Goal: Task Accomplishment & Management: Manage account settings

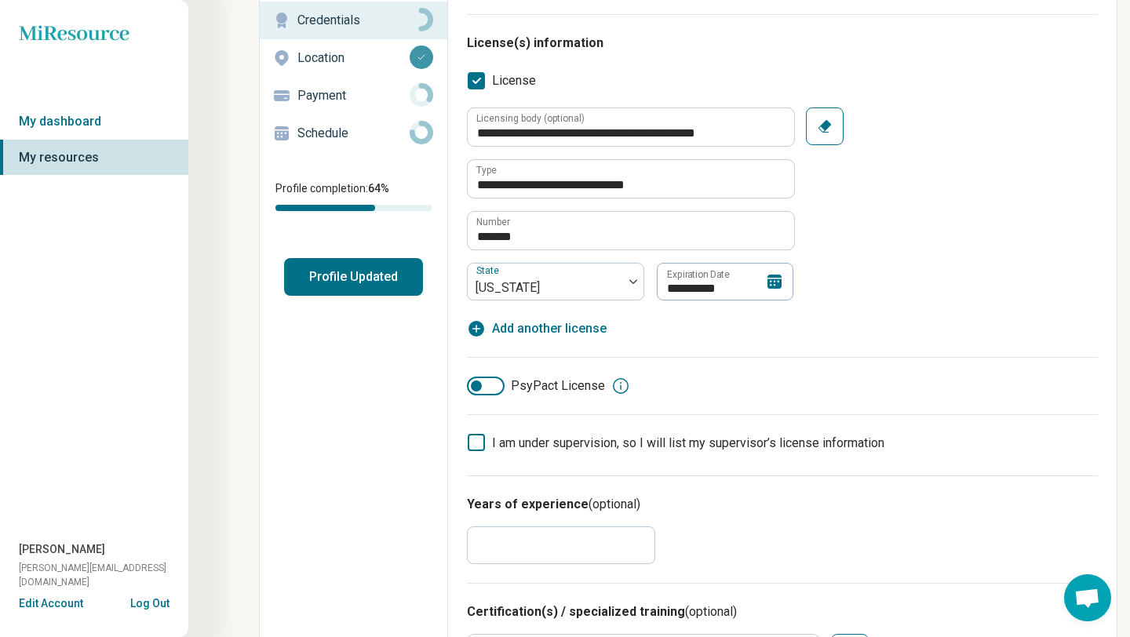
scroll to position [174, 0]
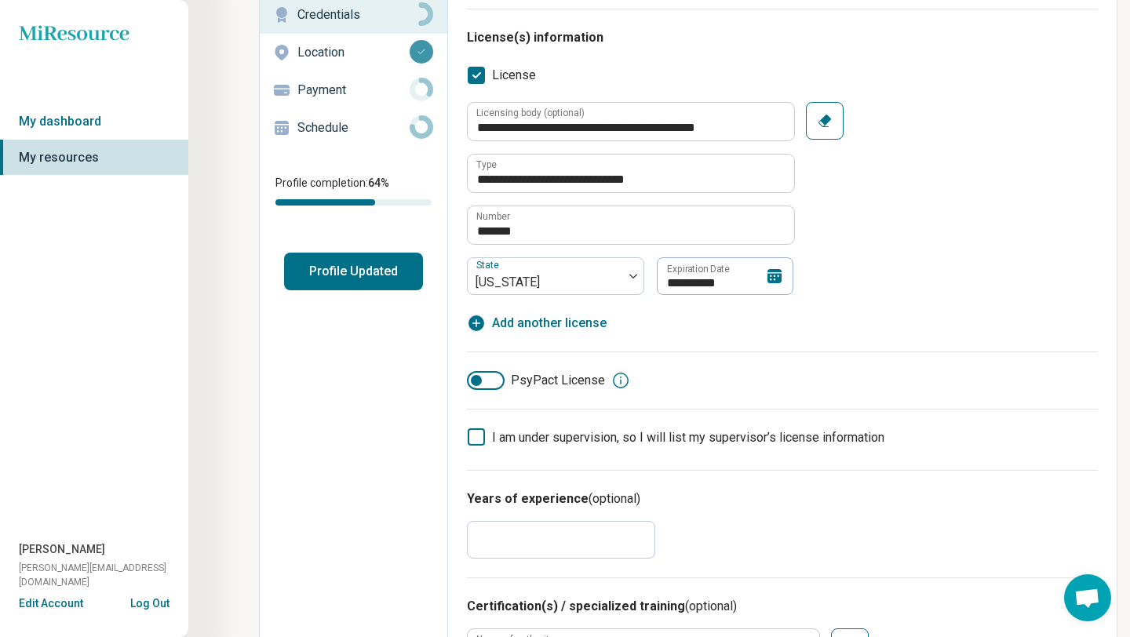
click at [621, 377] on icon at bounding box center [620, 380] width 19 height 19
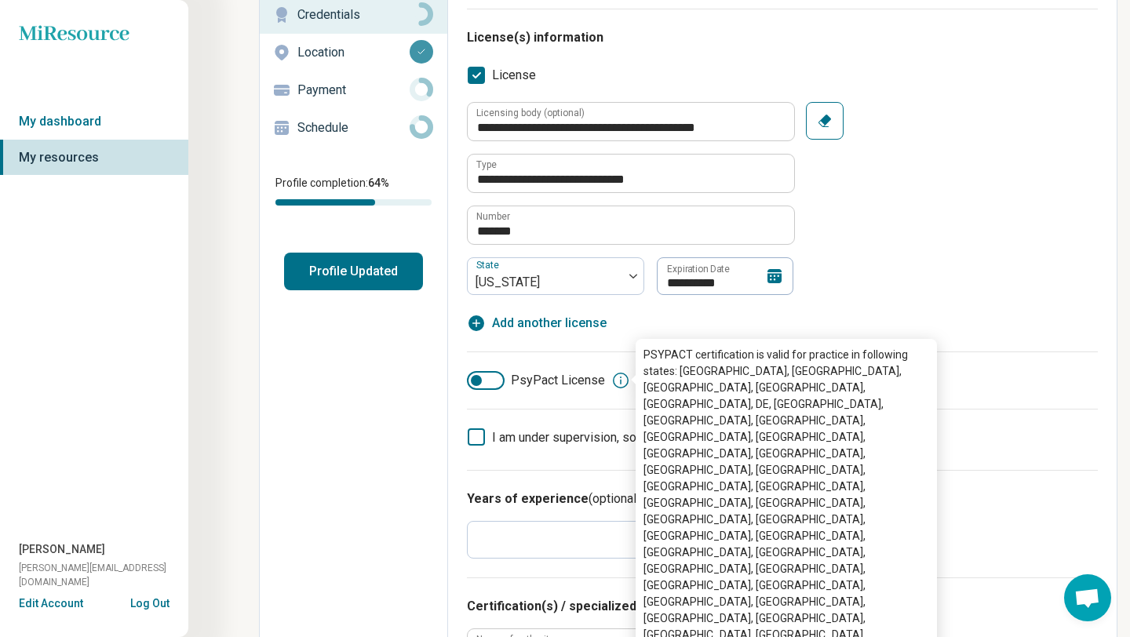
click at [617, 377] on icon at bounding box center [620, 380] width 19 height 19
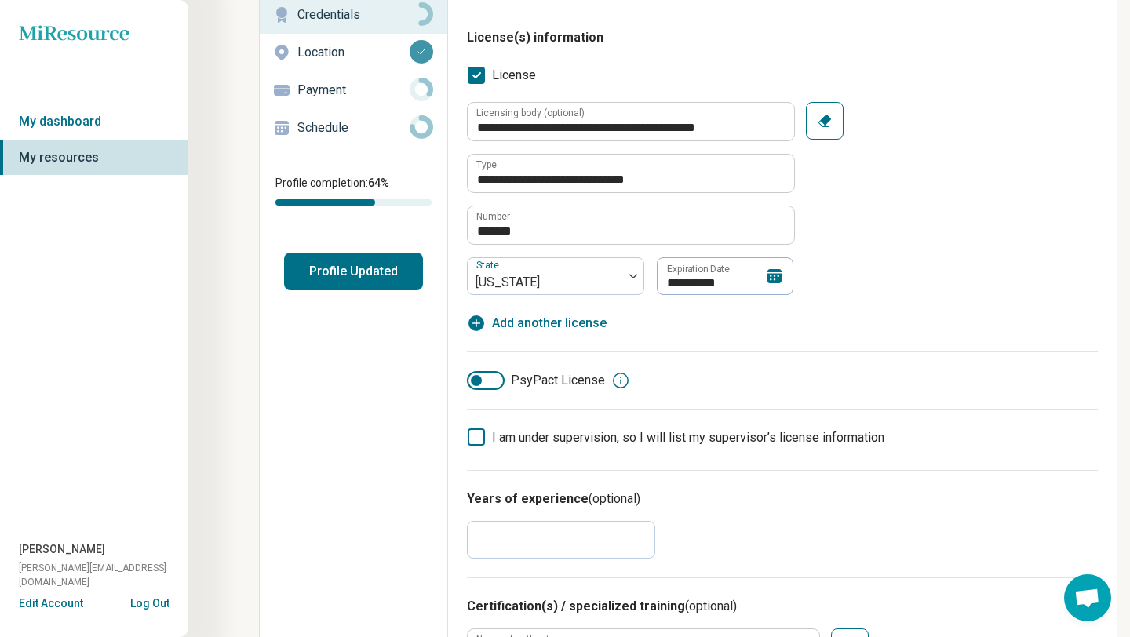
click at [476, 377] on div at bounding box center [476, 380] width 11 height 11
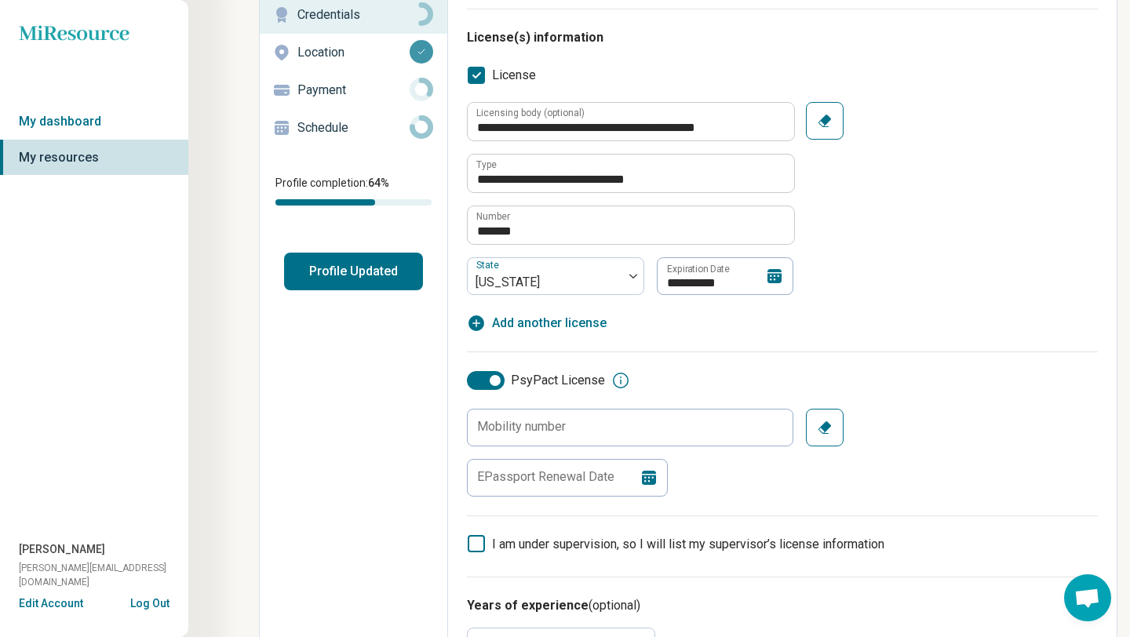
click at [481, 377] on div at bounding box center [486, 380] width 38 height 19
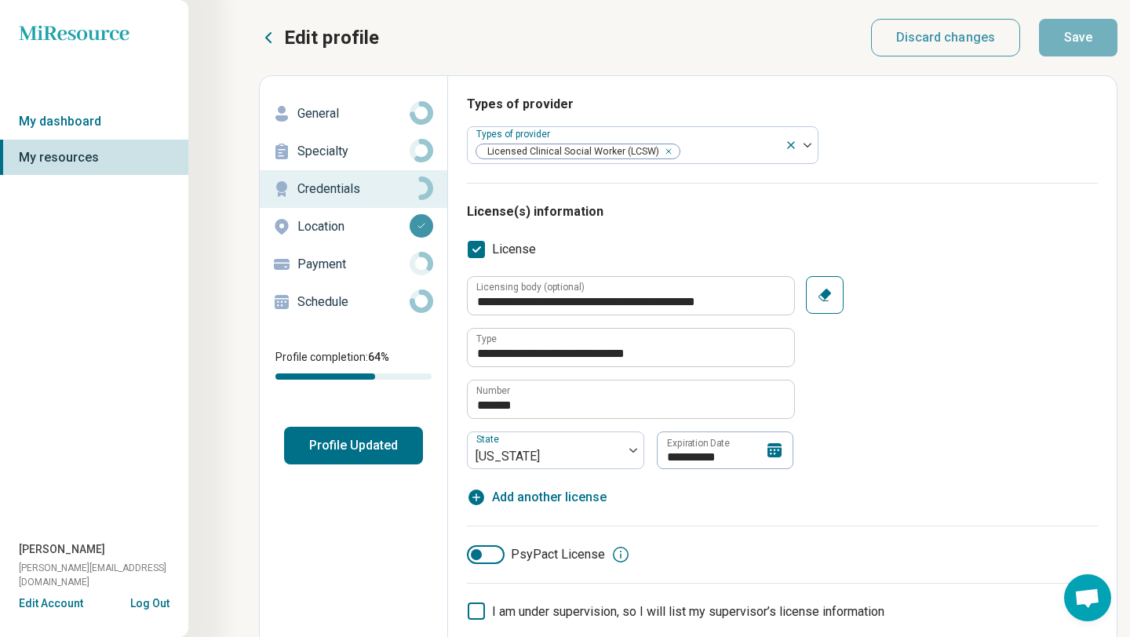
scroll to position [7, 0]
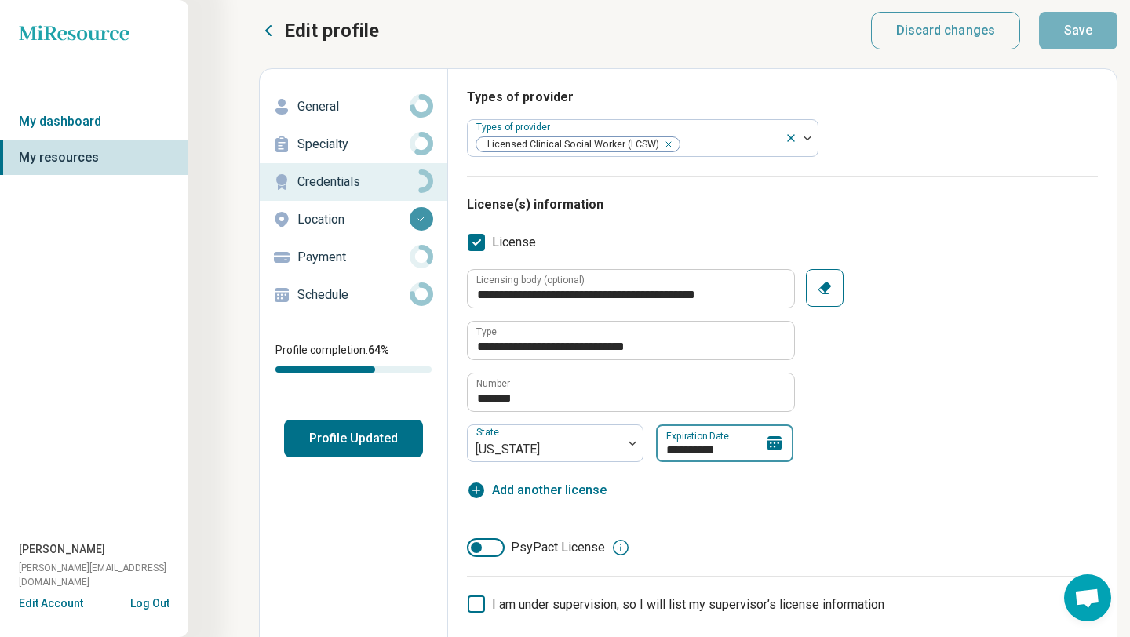
click at [762, 445] on input "**********" at bounding box center [724, 443] width 137 height 38
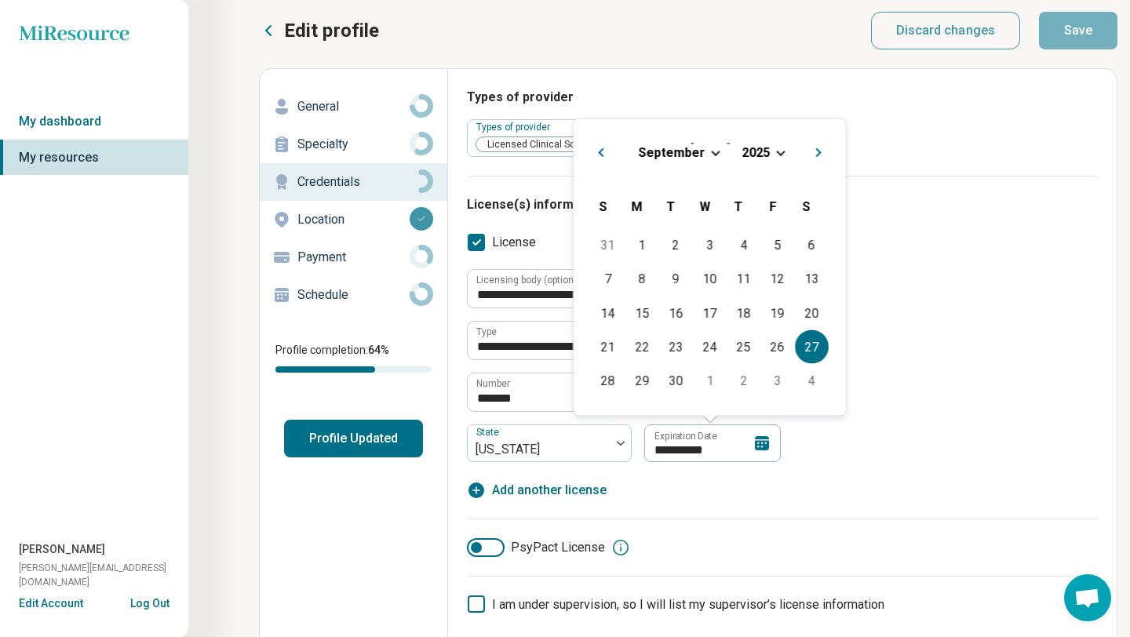
click at [774, 147] on div "[DATE]" at bounding box center [709, 152] width 247 height 16
click at [781, 152] on span "Choose Date" at bounding box center [780, 151] width 9 height 9
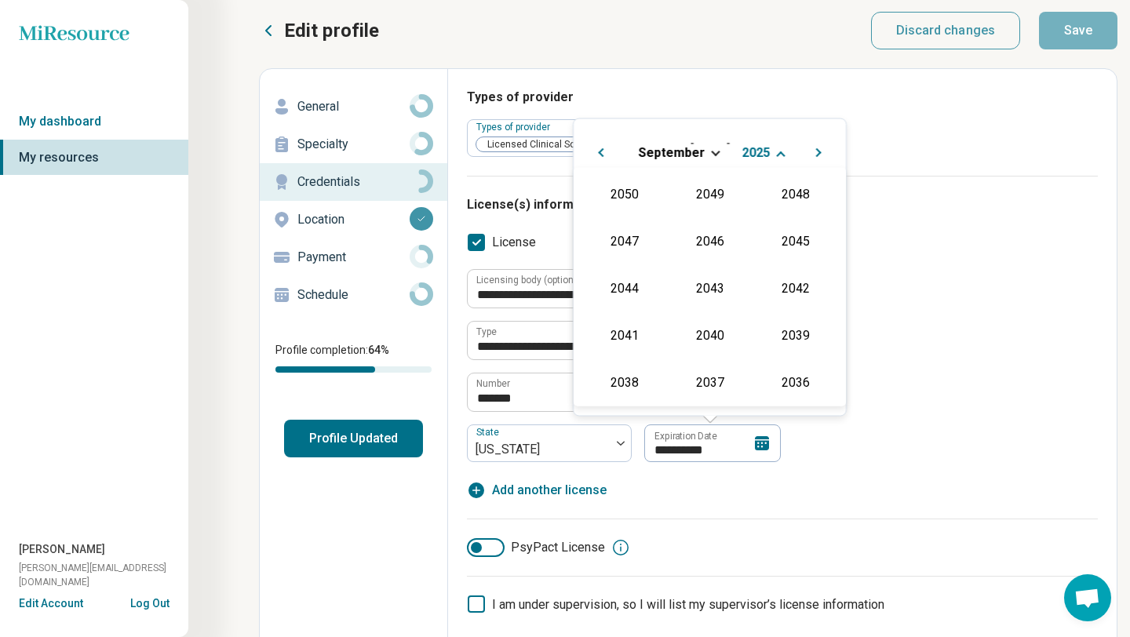
scroll to position [284, 0]
click at [795, 231] on div "2027" at bounding box center [795, 239] width 76 height 28
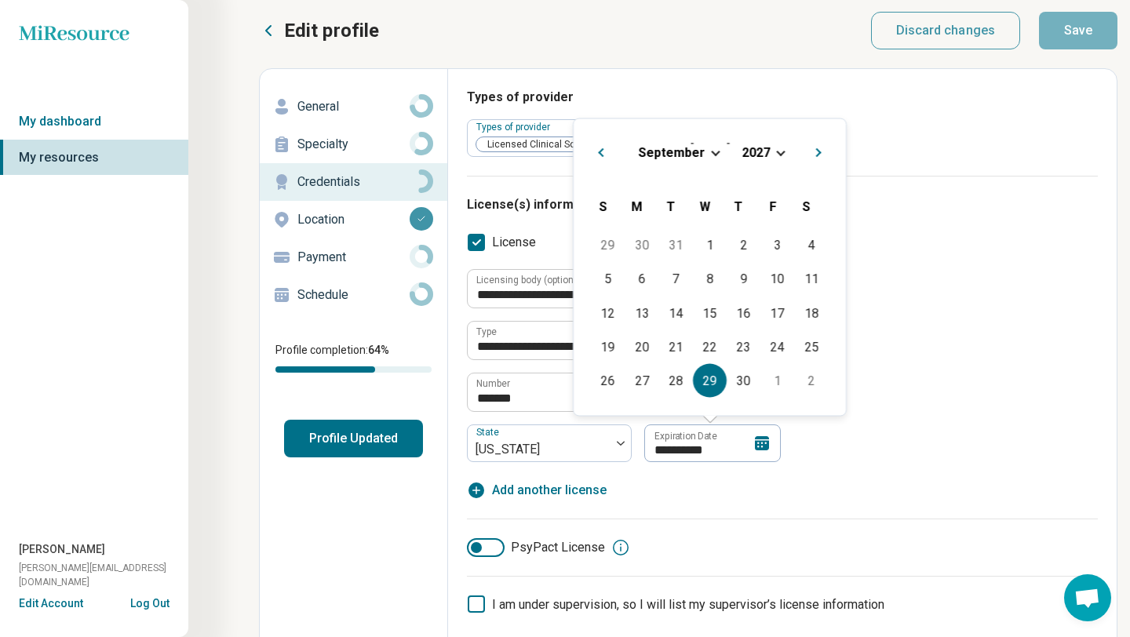
click at [719, 373] on div "29" at bounding box center [710, 381] width 34 height 34
type textarea "*"
type input "**********"
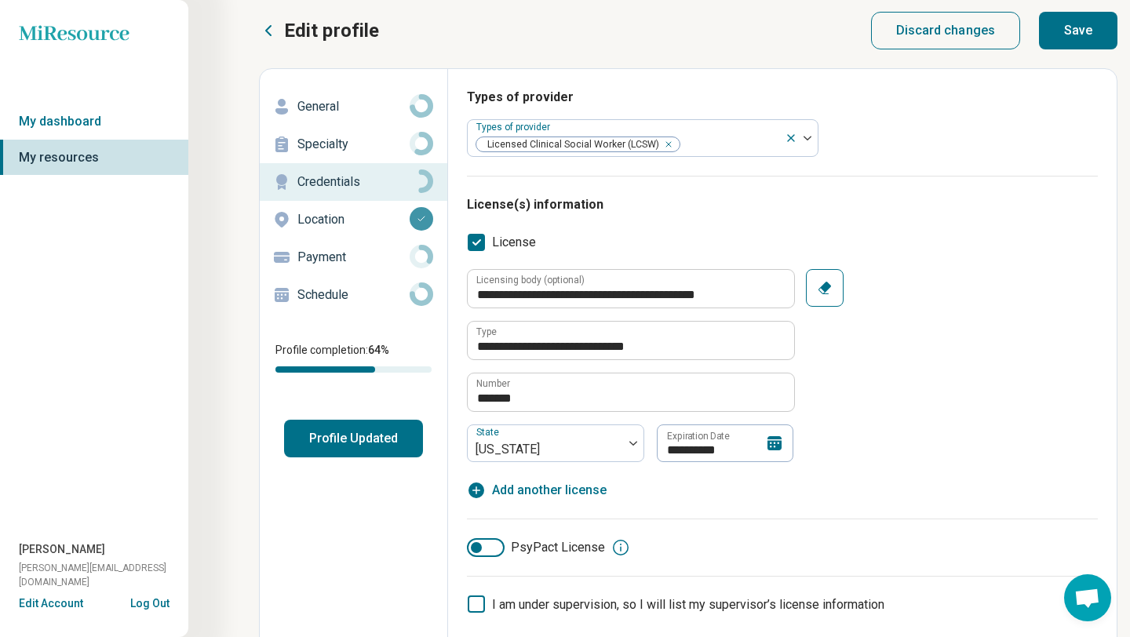
click at [896, 396] on div "**********" at bounding box center [782, 365] width 631 height 193
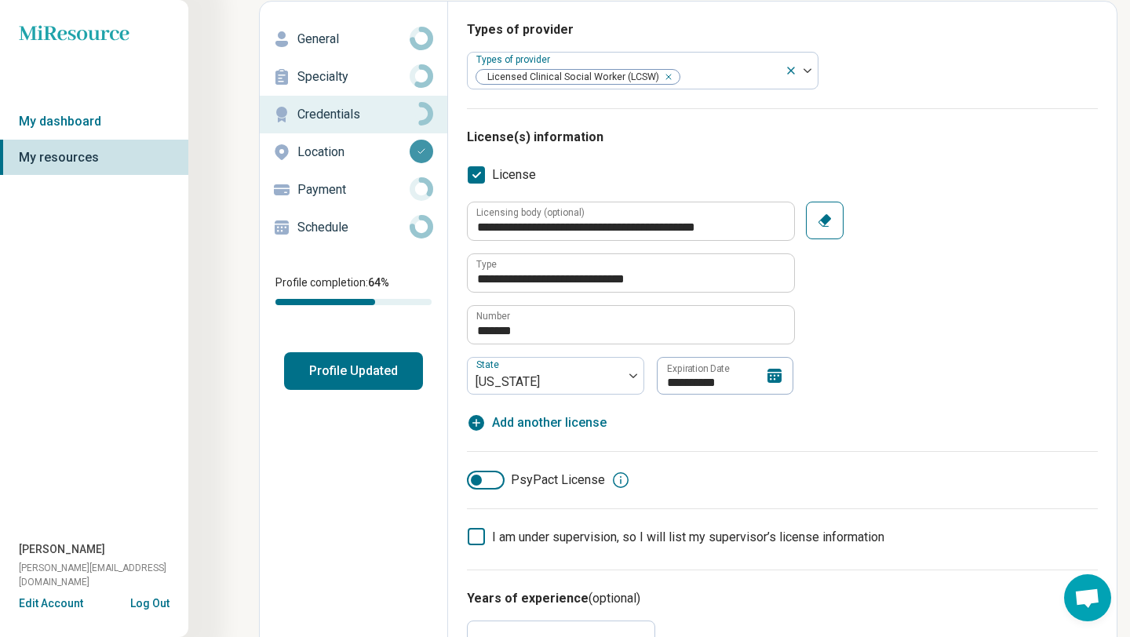
scroll to position [0, 0]
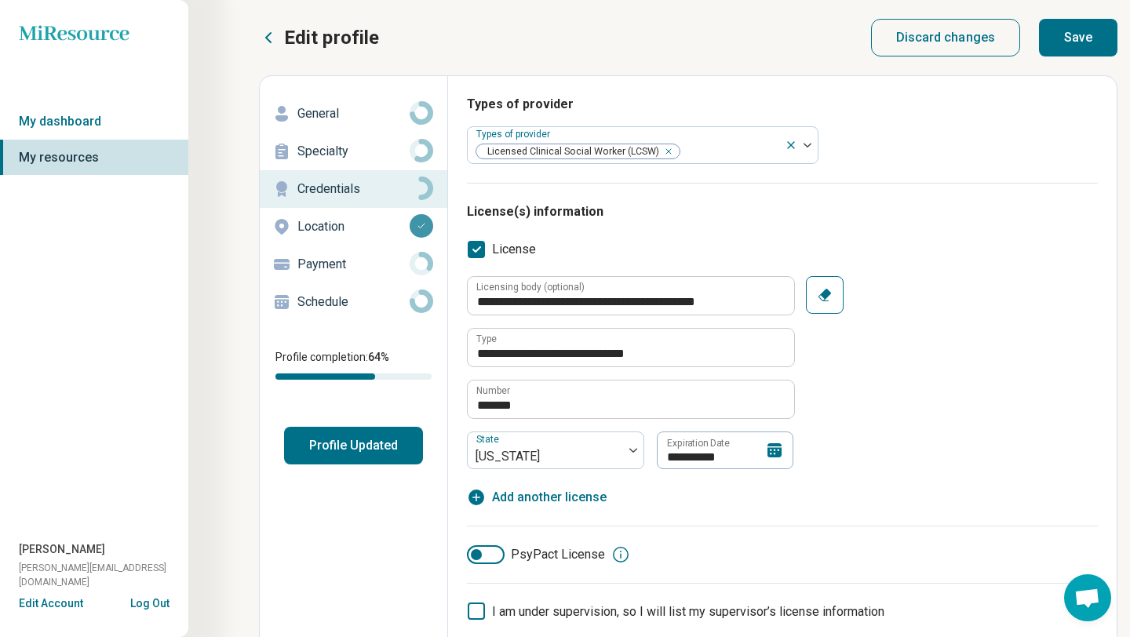
click at [1077, 35] on button "Save" at bounding box center [1078, 38] width 78 height 38
type textarea "*"
